Goal: Communication & Community: Answer question/provide support

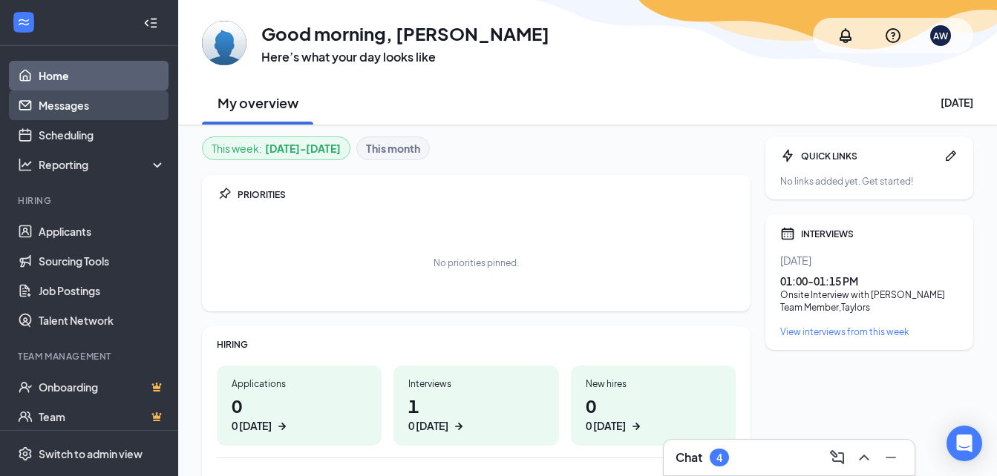
click at [86, 112] on link "Messages" at bounding box center [102, 106] width 127 height 30
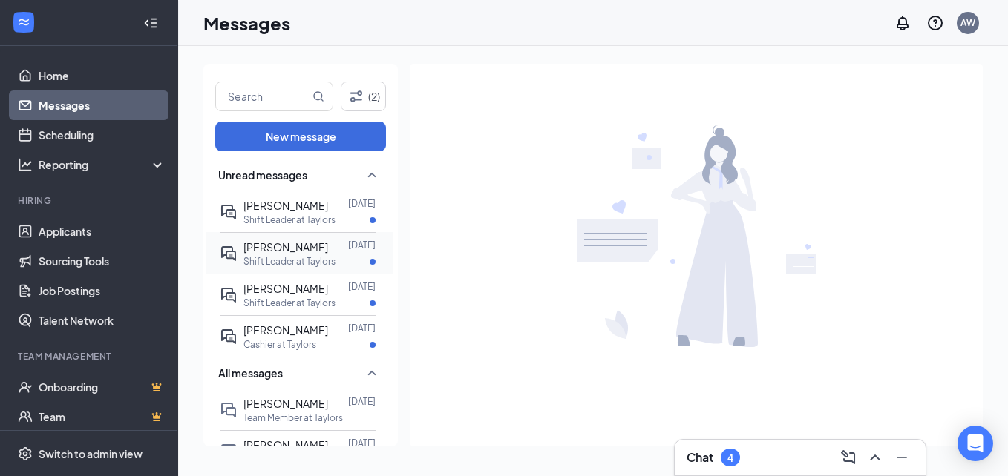
click at [285, 268] on p "Shift Leader at Taylors" at bounding box center [289, 261] width 92 height 13
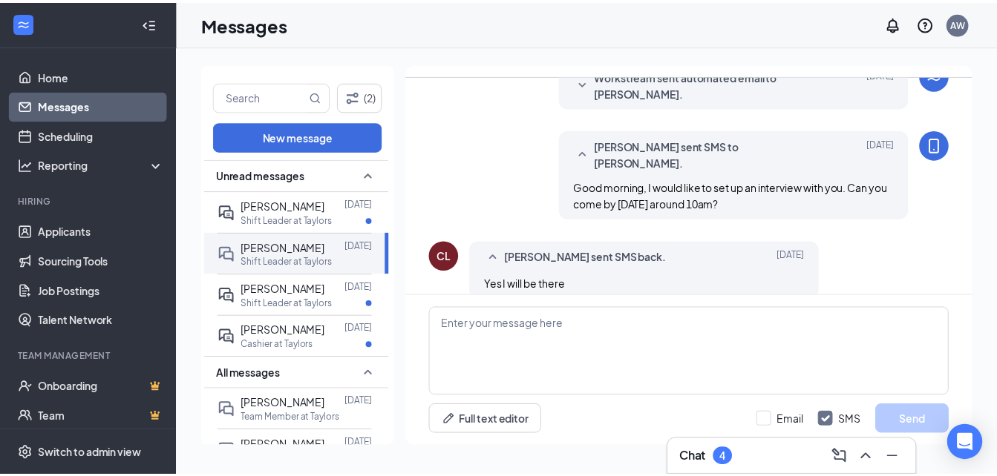
scroll to position [183, 0]
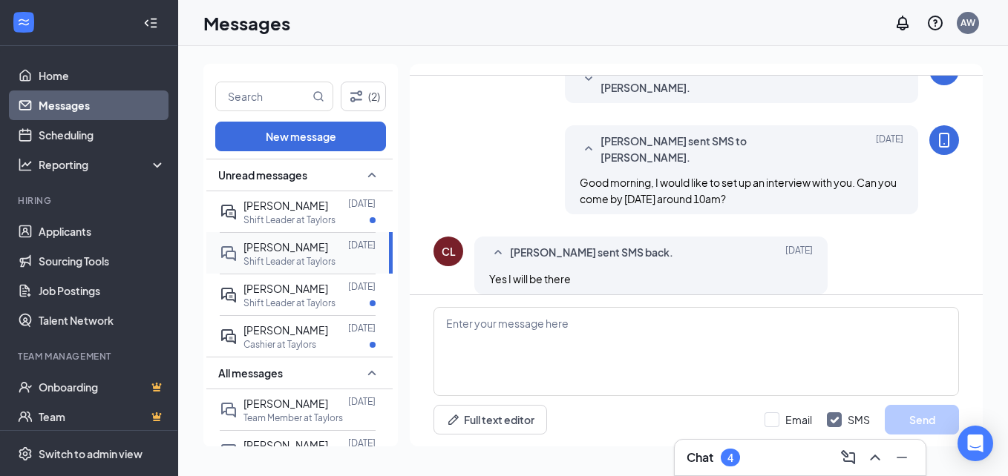
drag, startPoint x: 268, startPoint y: 265, endPoint x: 260, endPoint y: 266, distance: 7.6
click at [266, 254] on span "[PERSON_NAME]" at bounding box center [285, 246] width 85 height 13
click at [70, 82] on link "Home" at bounding box center [102, 76] width 127 height 30
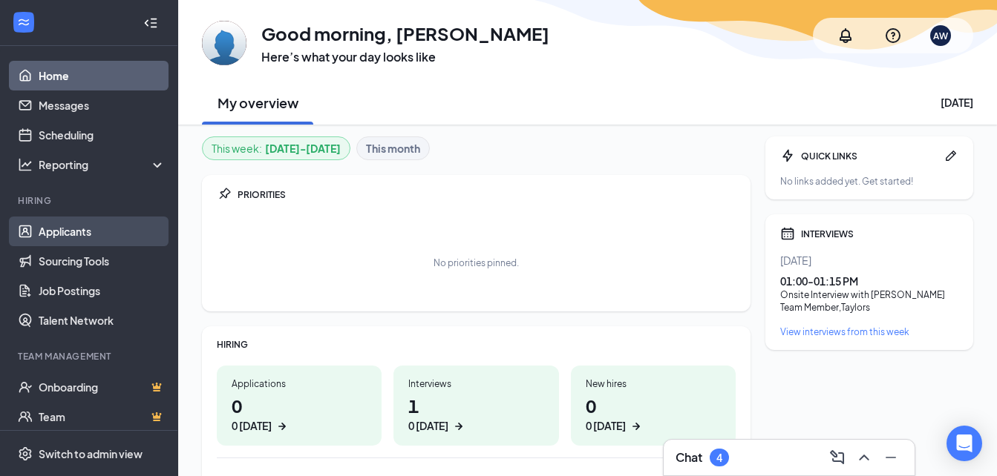
click at [53, 240] on link "Applicants" at bounding box center [102, 232] width 127 height 30
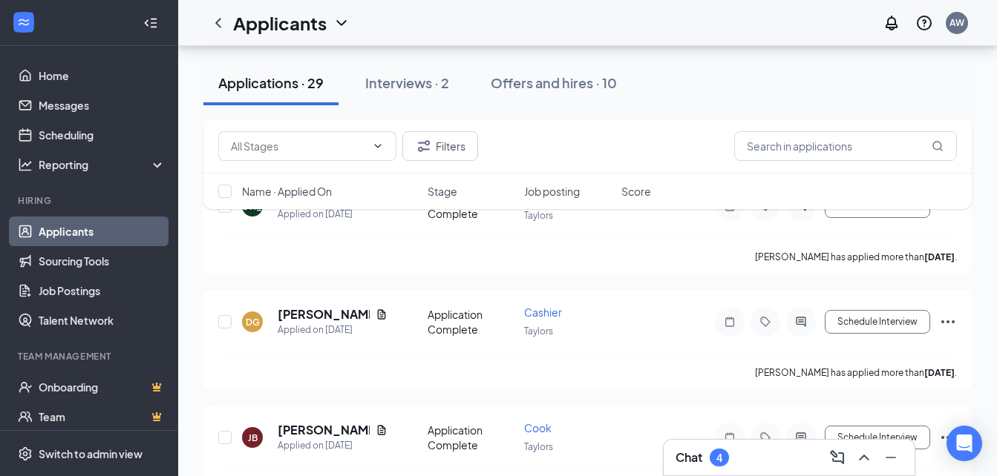
scroll to position [1113, 0]
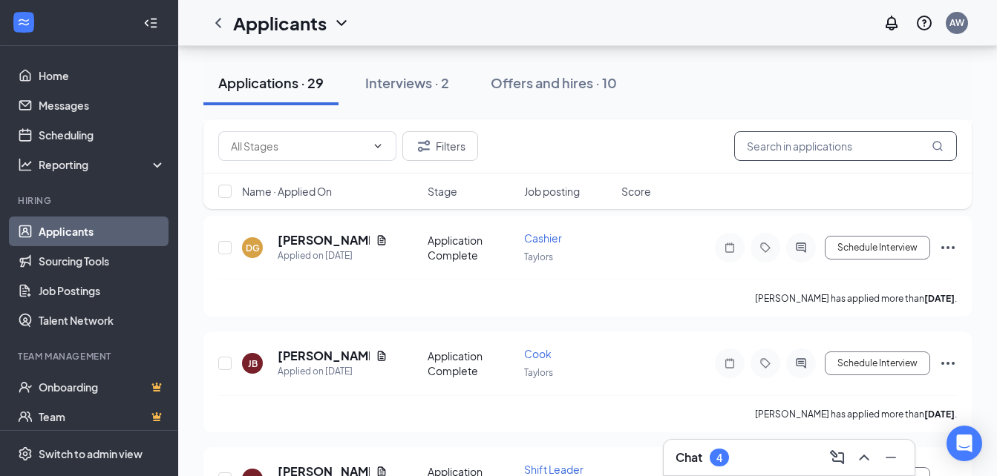
click at [844, 142] on input "text" at bounding box center [845, 146] width 223 height 30
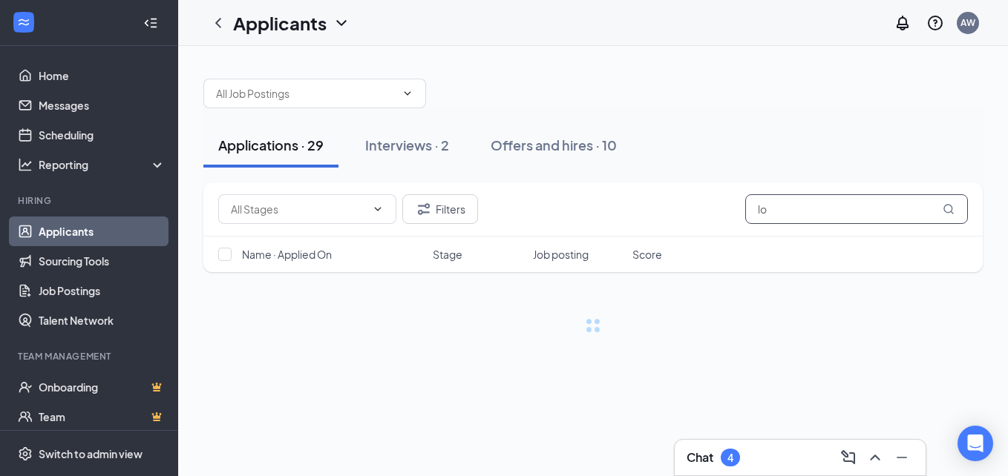
type input "l"
type input "[PERSON_NAME]"
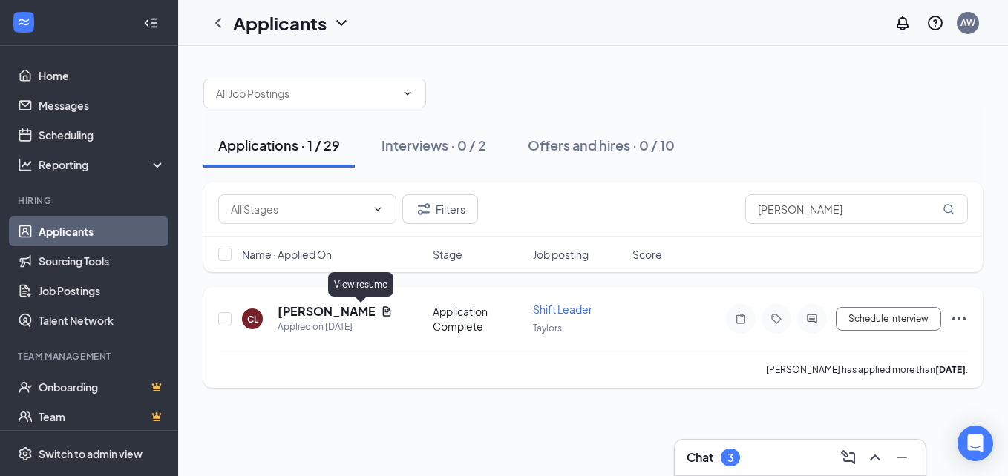
click at [381, 309] on icon "Document" at bounding box center [387, 312] width 12 height 12
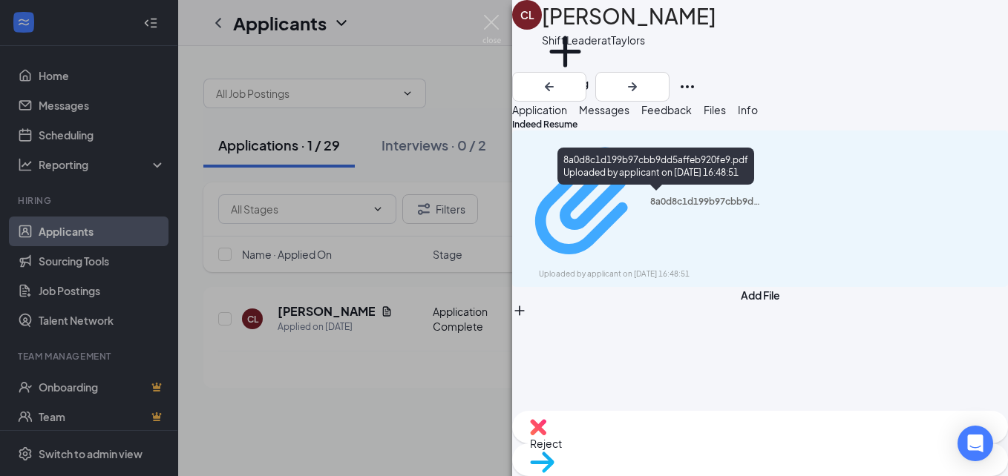
click at [698, 269] on div "Uploaded by applicant on [DATE] 16:48:51" at bounding box center [650, 275] width 223 height 12
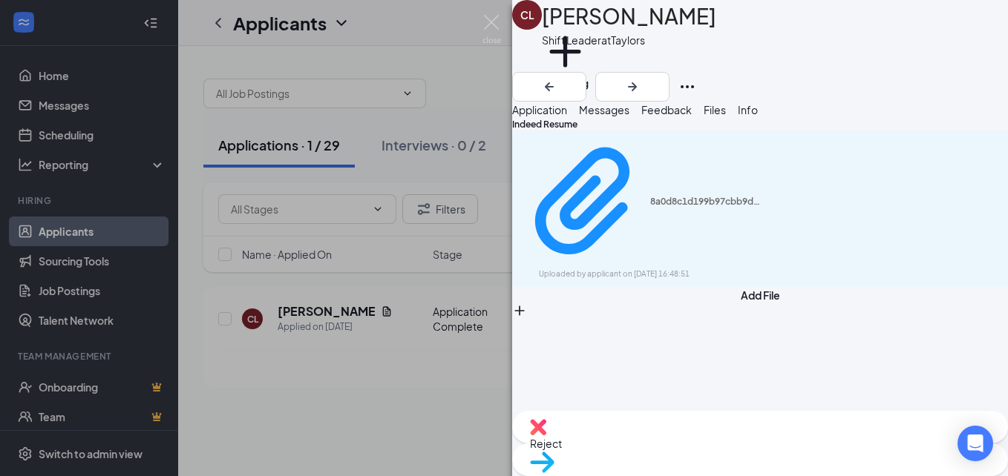
click at [386, 376] on div "[PERSON_NAME] Love Shift Leader at Taylors Add a tag Application Messages Feedb…" at bounding box center [504, 238] width 1008 height 476
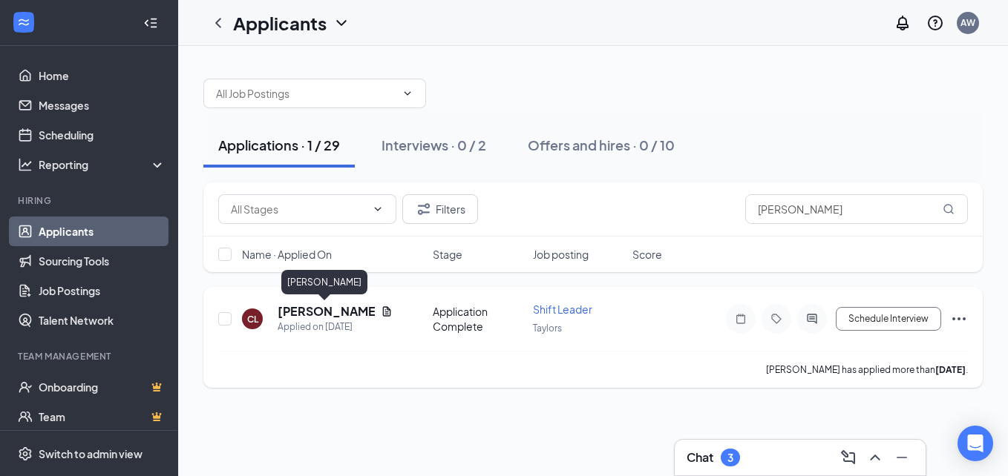
click at [329, 312] on h5 "[PERSON_NAME]" at bounding box center [326, 311] width 97 height 16
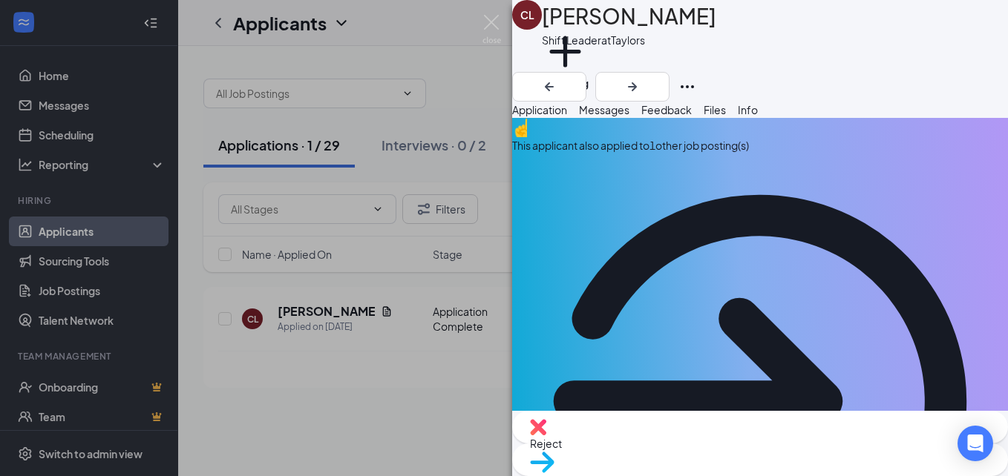
click at [442, 374] on div "[PERSON_NAME] Love Shift Leader at Taylors Add a tag Application Messages Feedb…" at bounding box center [504, 238] width 1008 height 476
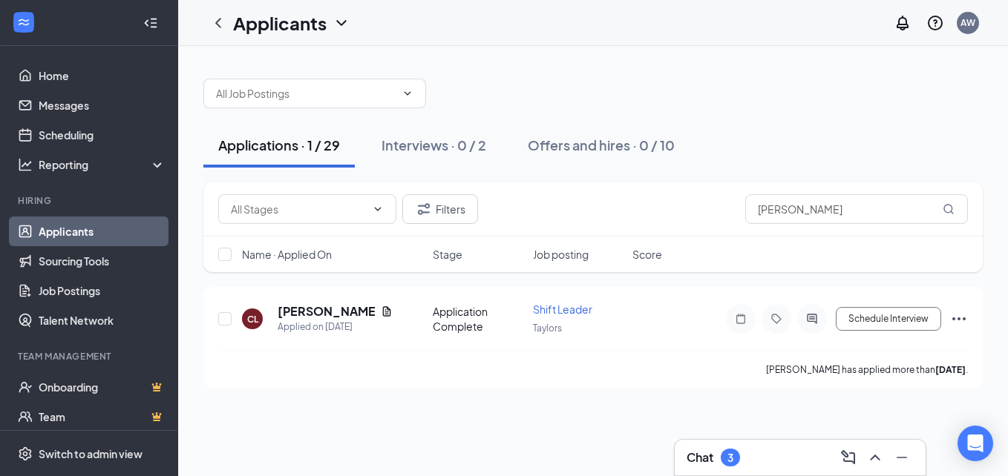
click at [71, 231] on link "Applicants" at bounding box center [102, 232] width 127 height 30
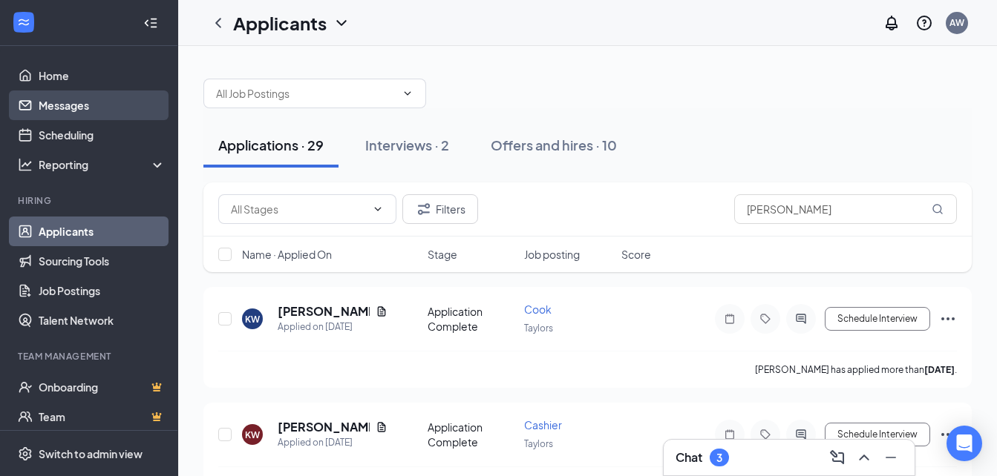
click at [73, 103] on link "Messages" at bounding box center [102, 106] width 127 height 30
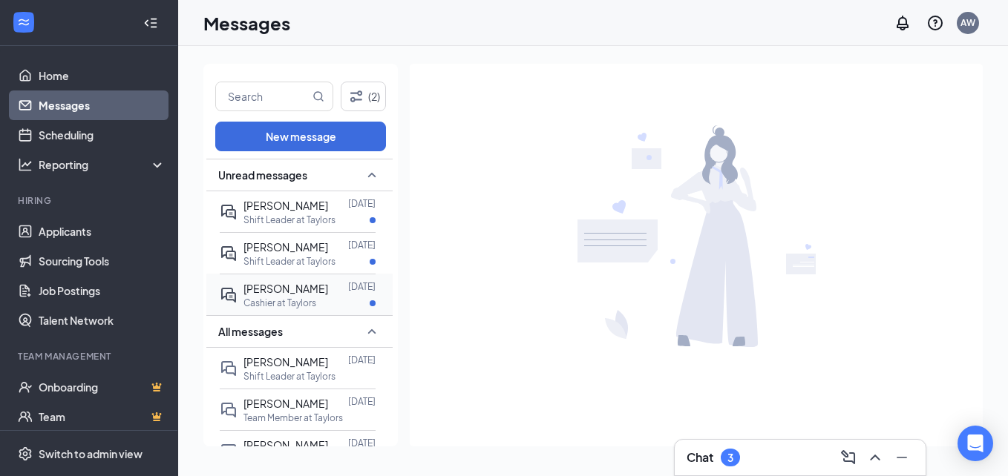
click at [293, 309] on p "Cashier at Taylors" at bounding box center [279, 303] width 73 height 13
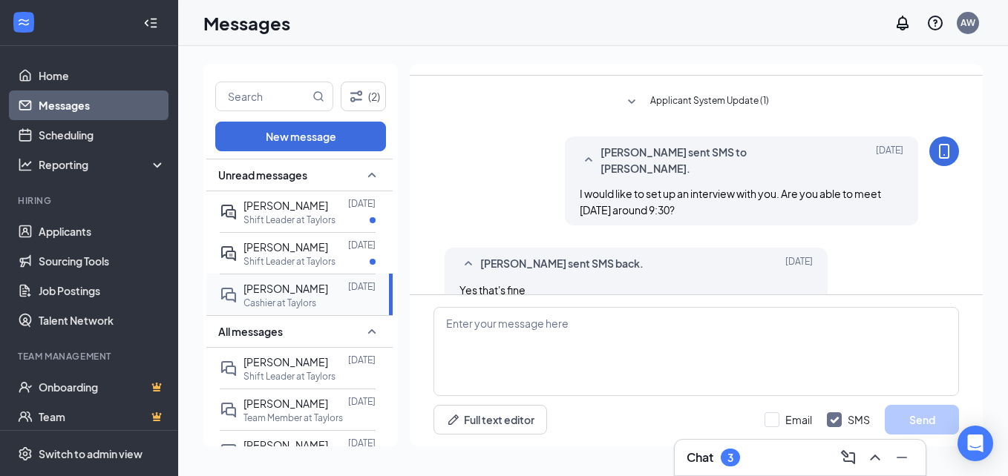
scroll to position [183, 0]
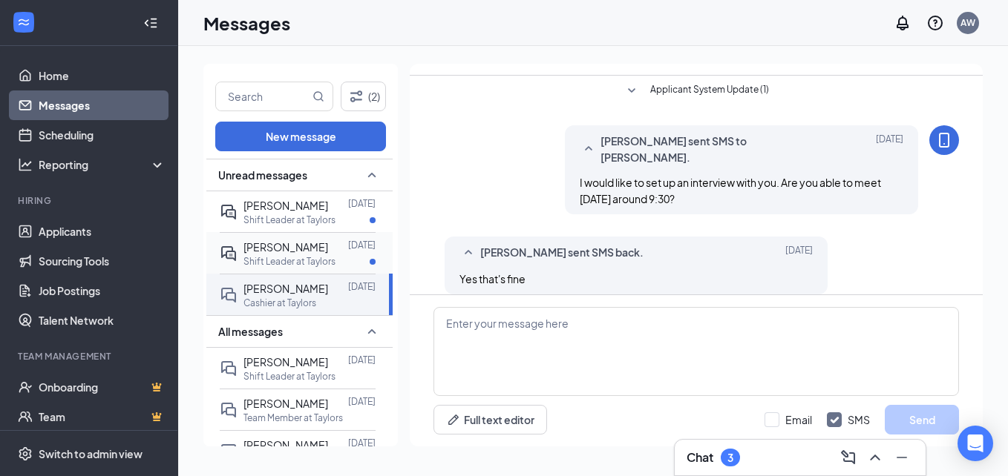
click at [291, 268] on p "Shift Leader at Taylors" at bounding box center [289, 261] width 92 height 13
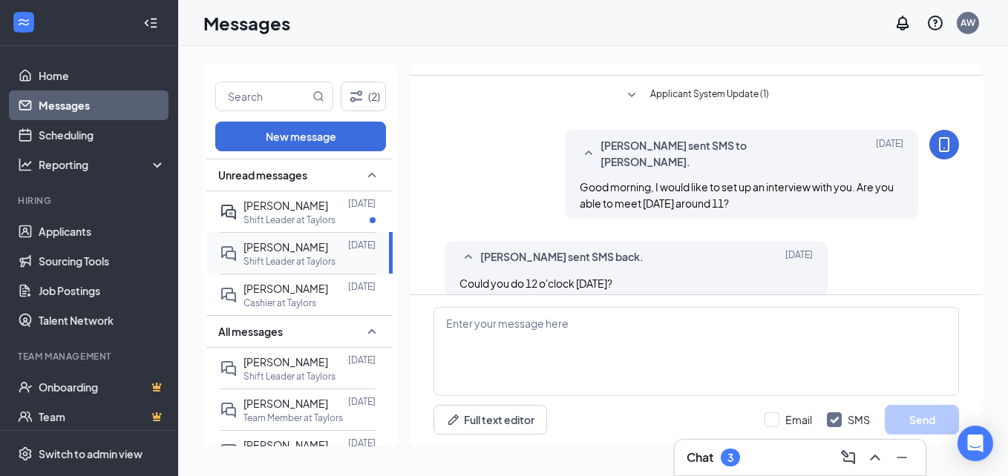
scroll to position [183, 0]
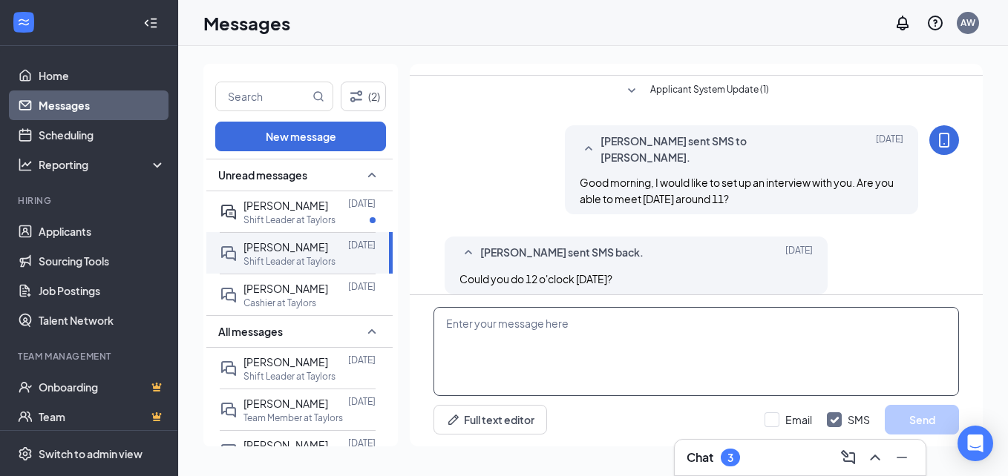
click at [513, 326] on textarea at bounding box center [695, 351] width 525 height 89
type textarea "yes that will be fine"
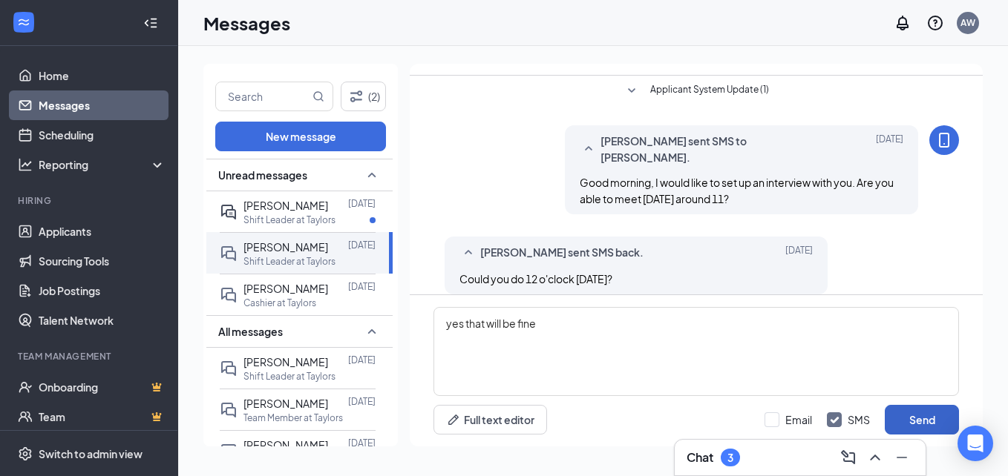
click at [910, 416] on button "Send" at bounding box center [921, 420] width 74 height 30
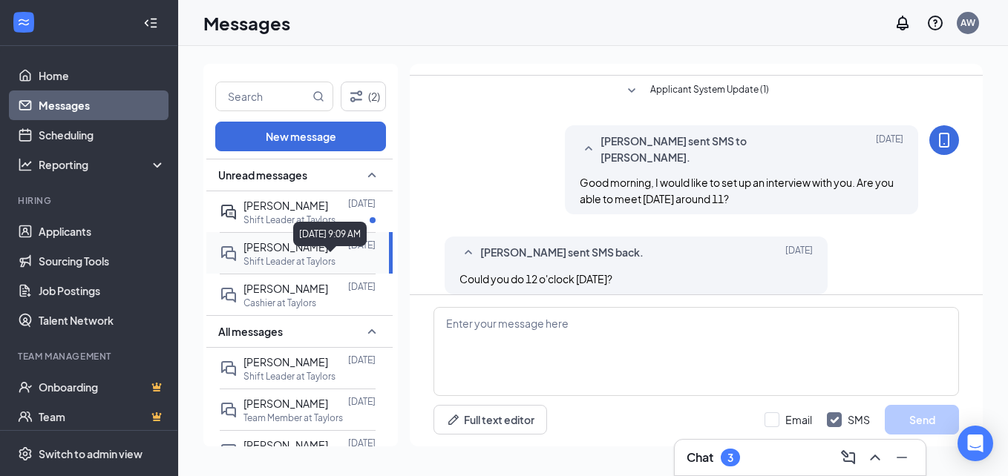
scroll to position [263, 0]
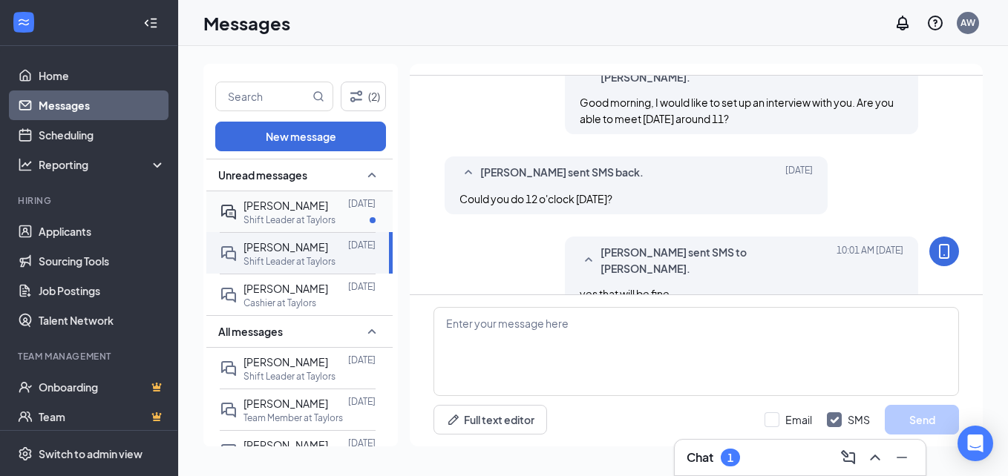
click at [271, 212] on span "[PERSON_NAME]" at bounding box center [285, 205] width 85 height 13
